Goal: Go to known website: Go to known website

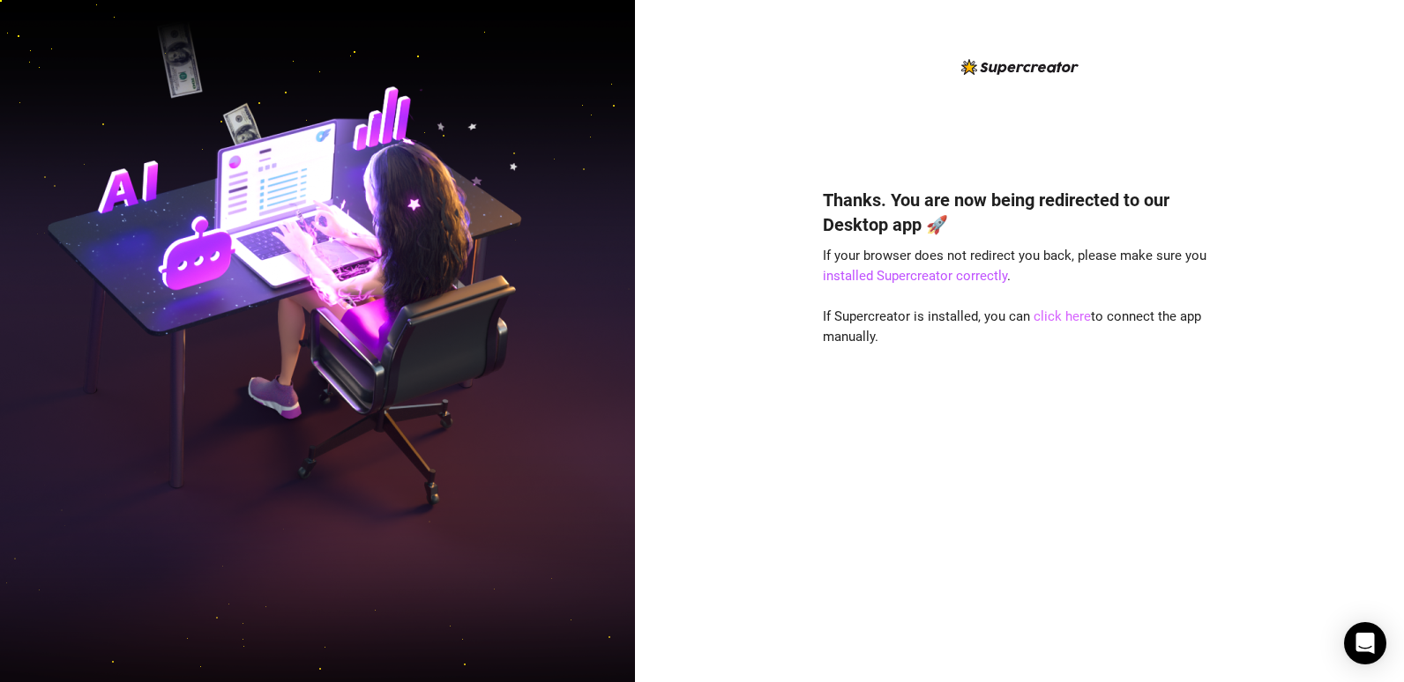
click at [1054, 311] on link "click here" at bounding box center [1061, 317] width 57 height 16
